Goal: Browse casually

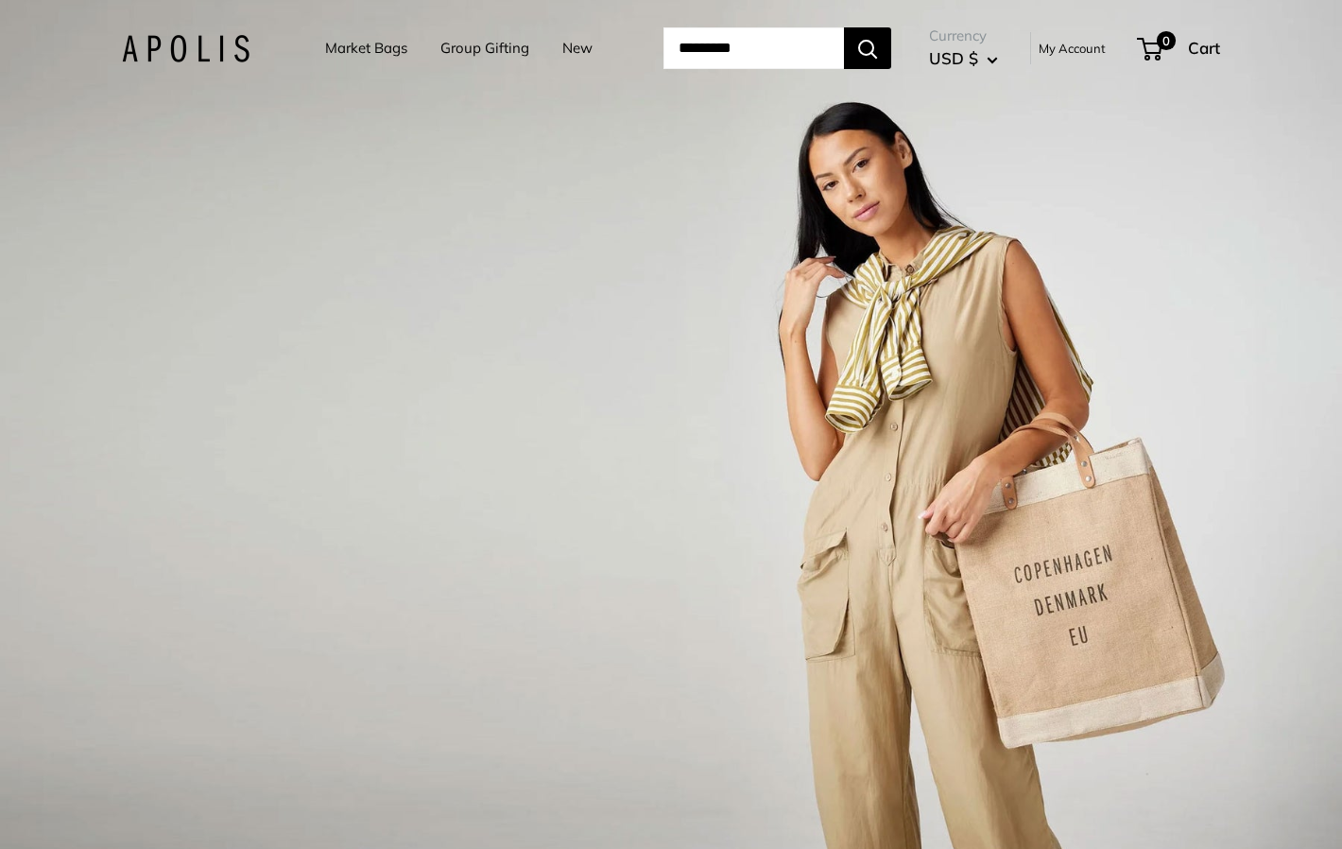
click at [154, 31] on div "Market Bags Group Gifting New Need help? Text Us: 20919 hello@apolisglobal.com …" at bounding box center [671, 48] width 1099 height 59
